Goal: Use online tool/utility: Utilize a website feature to perform a specific function

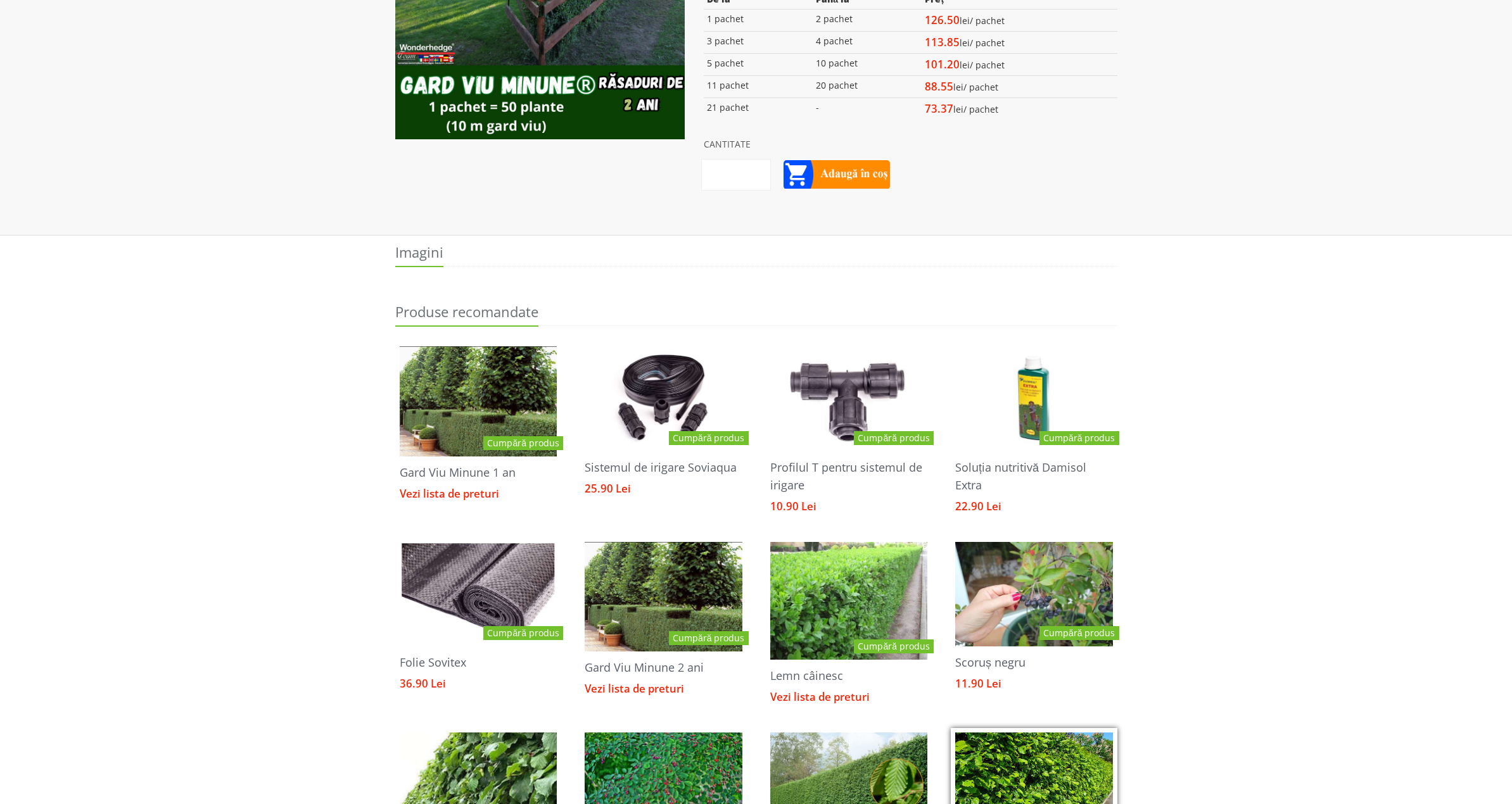
scroll to position [774, 0]
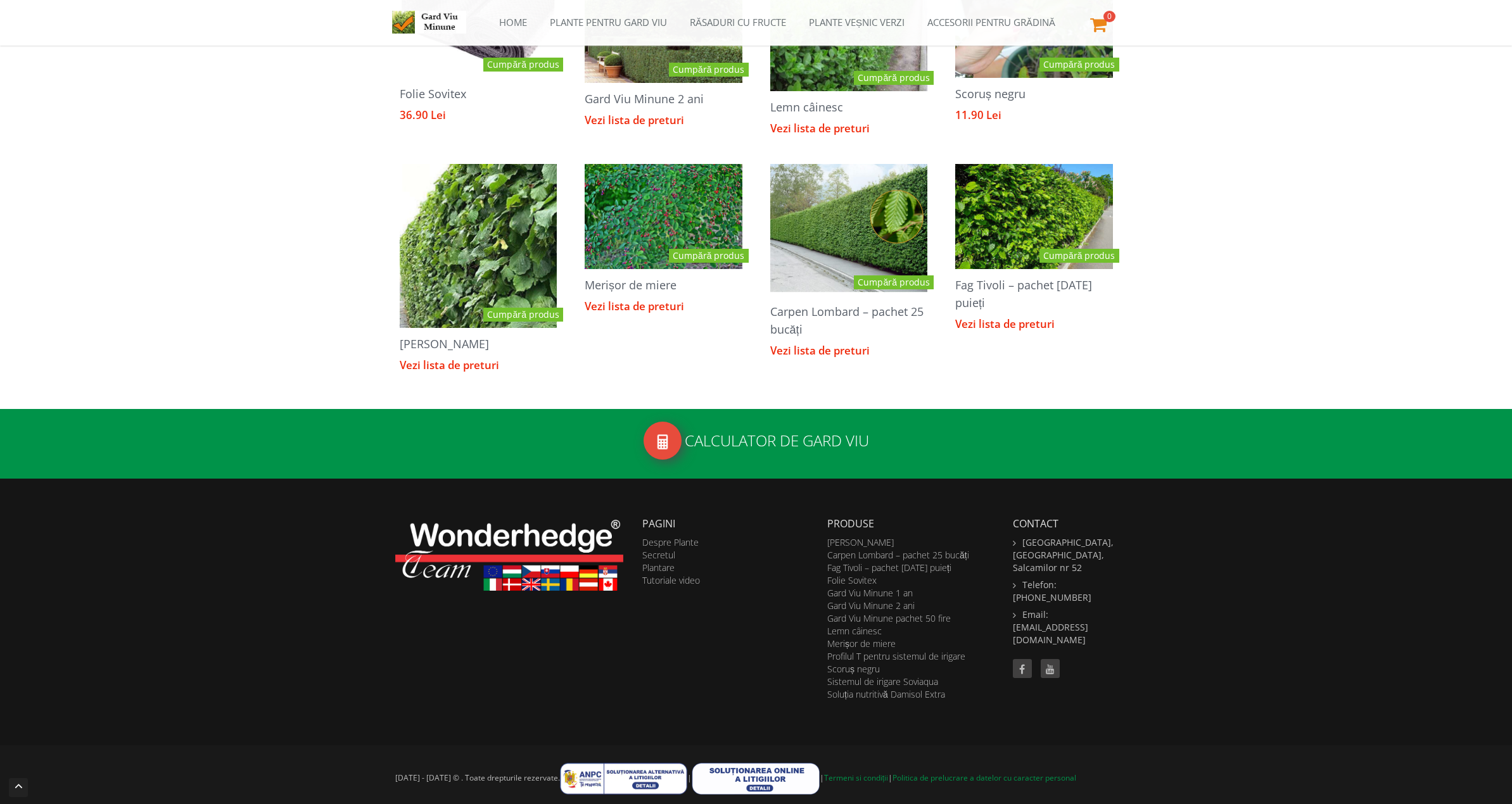
click at [750, 419] on div "Calculator de gard viu" at bounding box center [756, 444] width 1512 height 70
click at [752, 440] on h2 "Calculator de gard viu" at bounding box center [756, 443] width 722 height 44
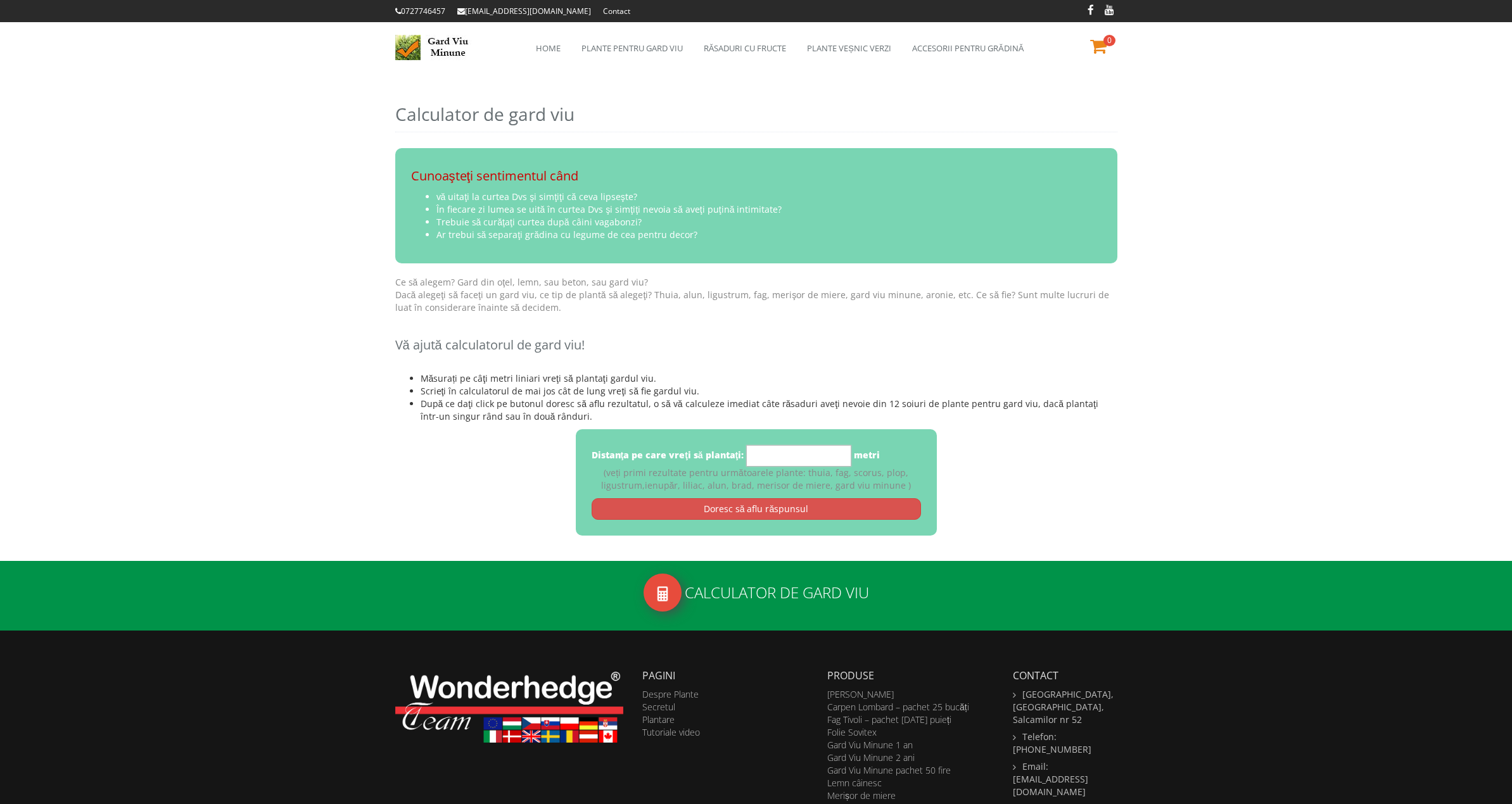
click at [792, 460] on input "*" at bounding box center [799, 456] width 105 height 22
type input "***"
click at [866, 509] on link "Doresc să aflu răspunsul" at bounding box center [756, 509] width 329 height 22
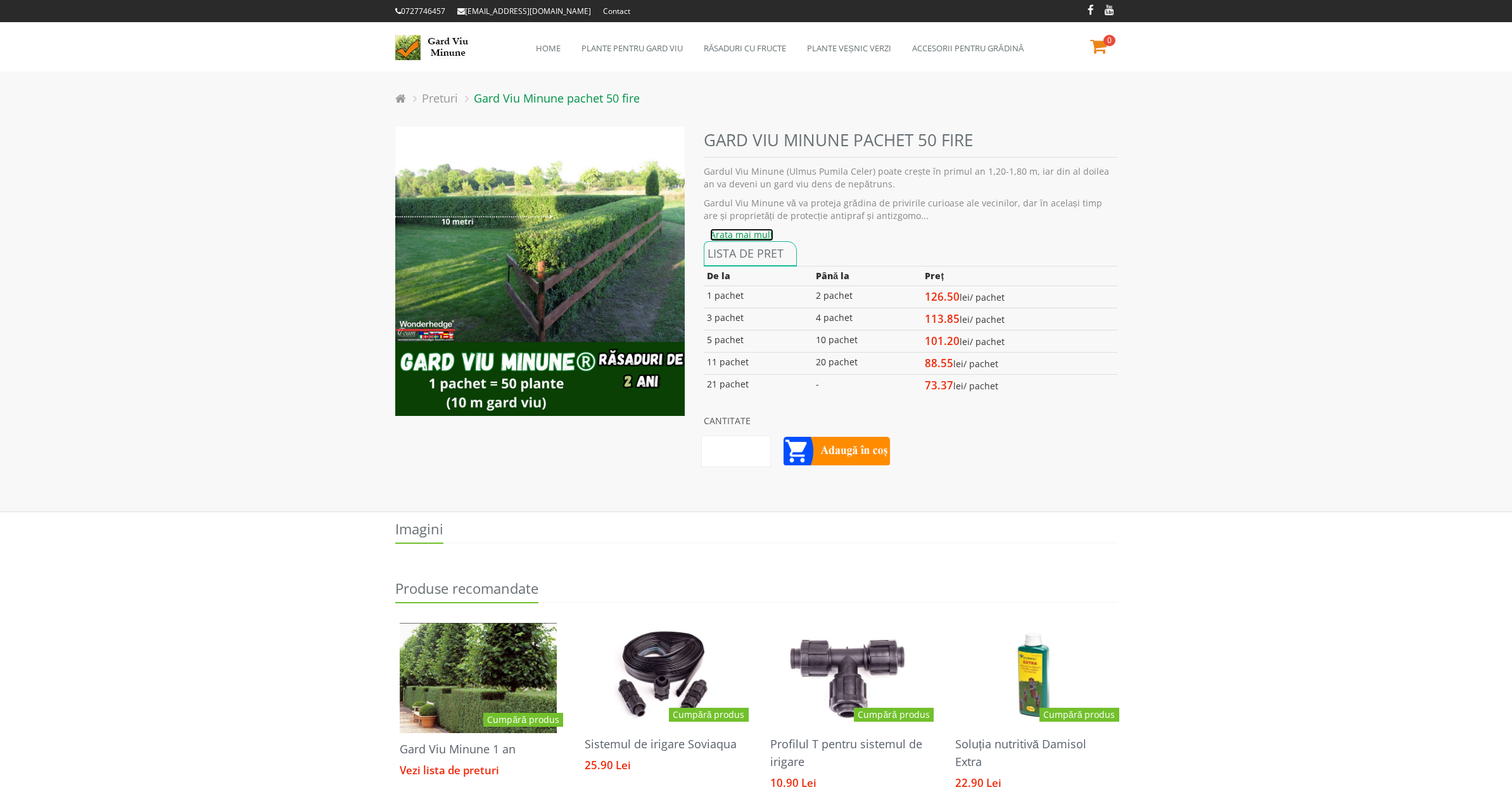
click at [742, 239] on link "Arata mai mult" at bounding box center [742, 235] width 63 height 13
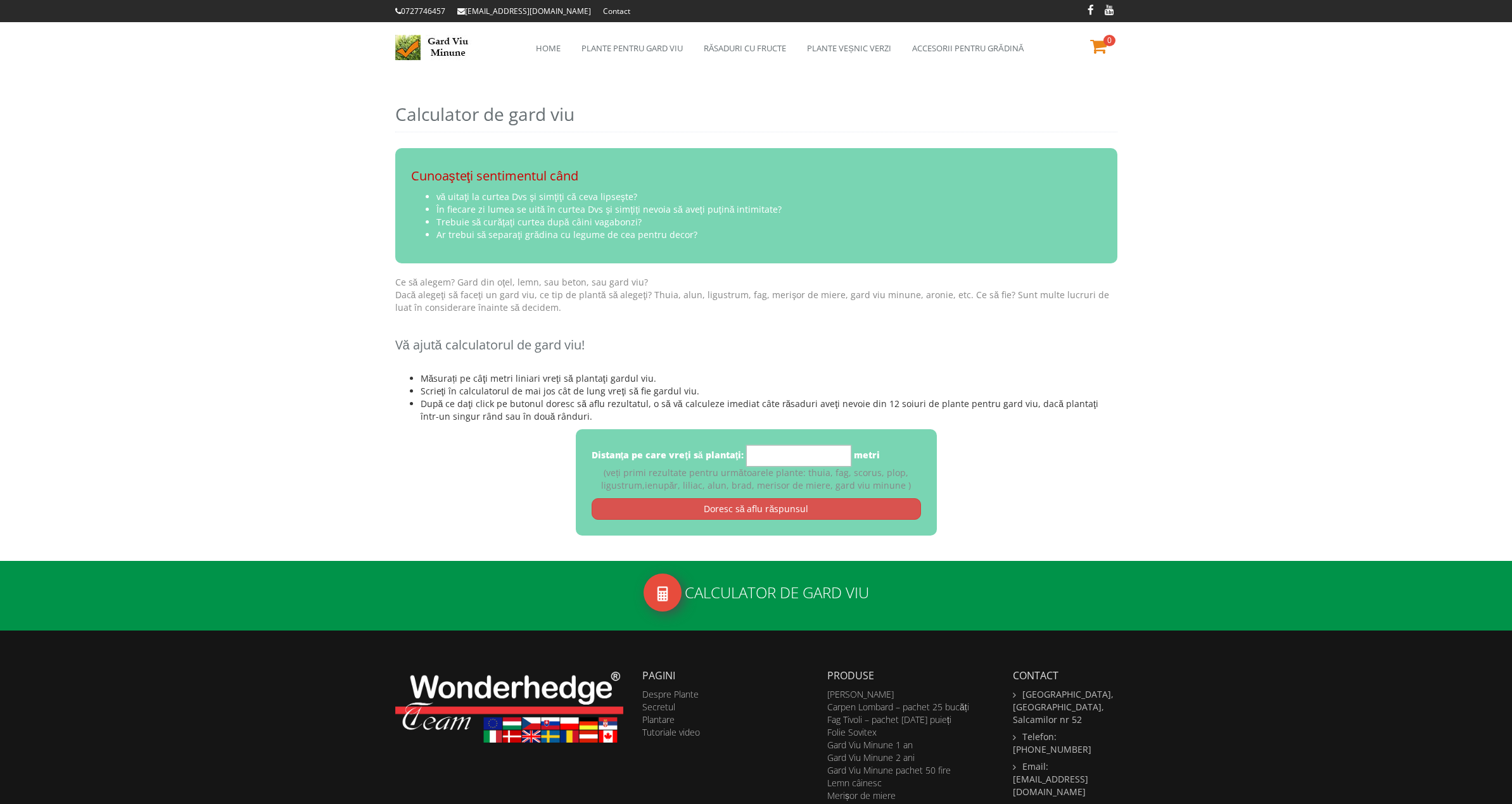
click at [827, 455] on input "*" at bounding box center [799, 456] width 105 height 22
type input "***"
click at [826, 502] on link "Doresc să aflu răspunsul" at bounding box center [756, 509] width 329 height 22
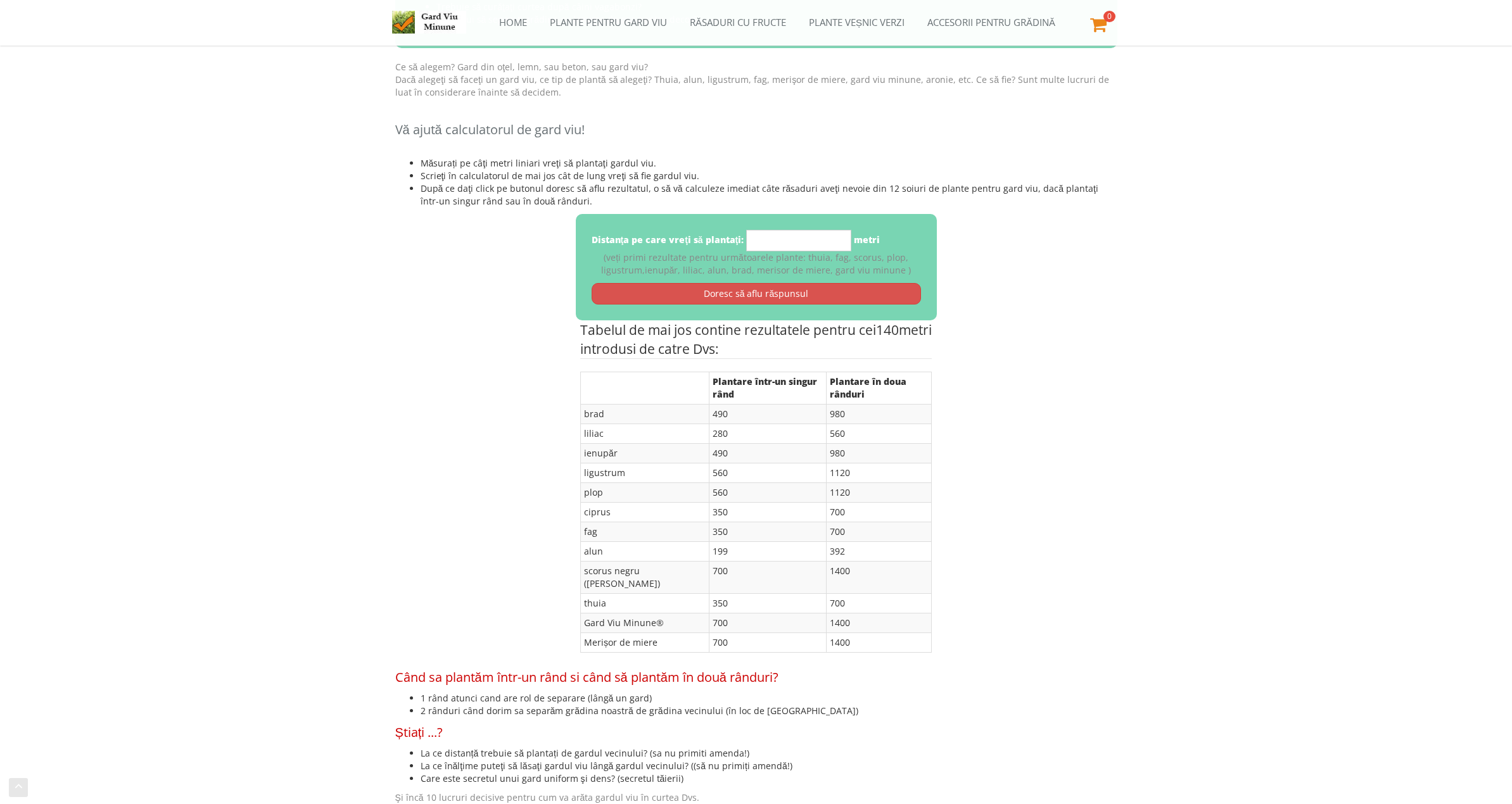
scroll to position [216, 0]
